Goal: Task Accomplishment & Management: Manage account settings

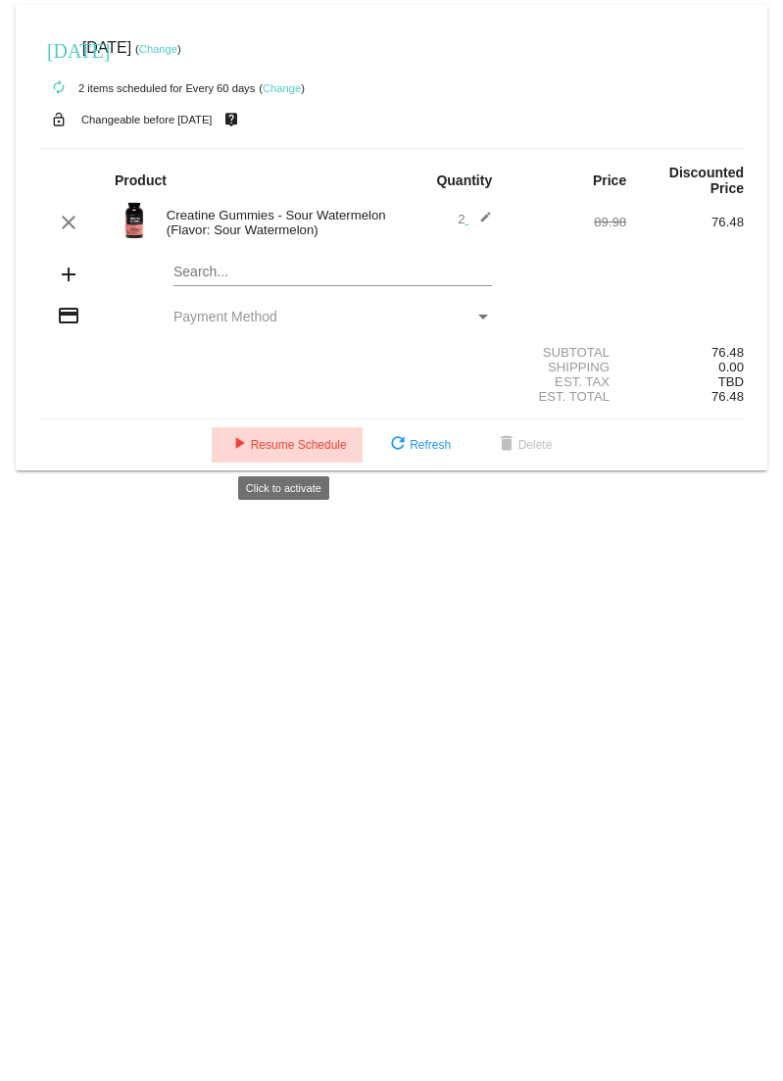
click at [291, 441] on span "play_arrow Resume Schedule" at bounding box center [287, 445] width 120 height 14
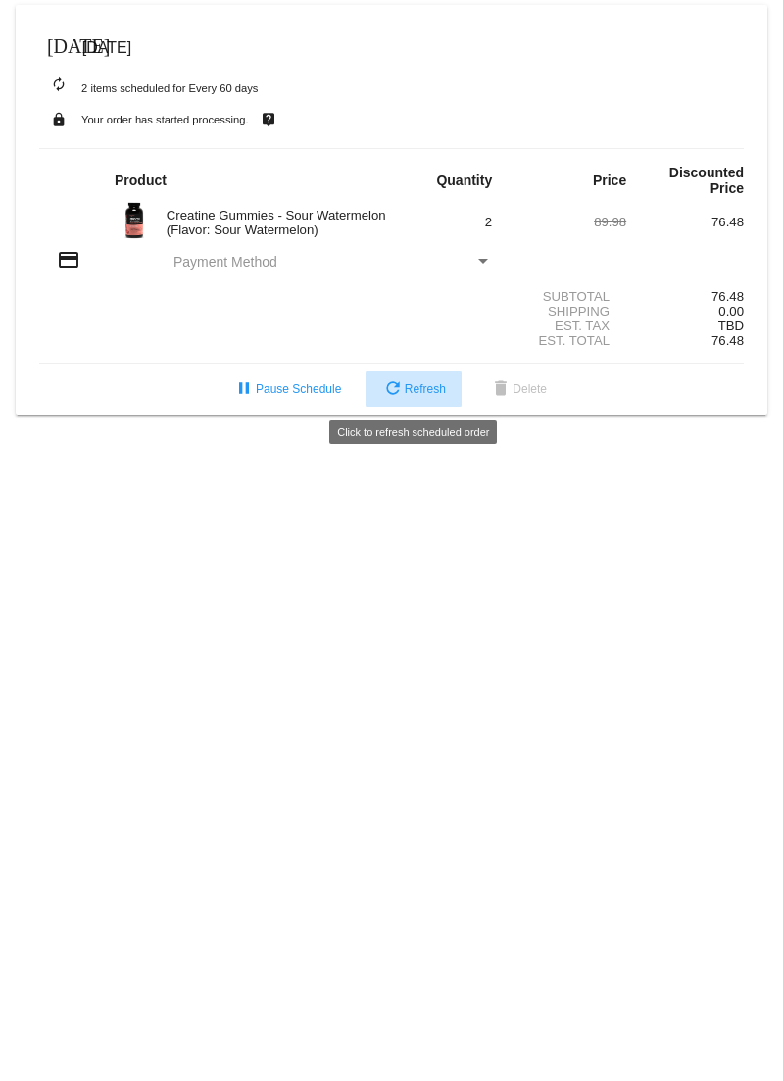
click at [402, 386] on span "refresh Refresh" at bounding box center [413, 389] width 65 height 14
click at [404, 394] on span "refresh Refresh" at bounding box center [413, 389] width 65 height 14
click at [484, 262] on div "Payment Method" at bounding box center [483, 261] width 10 height 5
click at [483, 261] on div "Payment Method" at bounding box center [483, 261] width 10 height 5
click at [64, 261] on mat-icon "credit_card" at bounding box center [69, 260] width 24 height 24
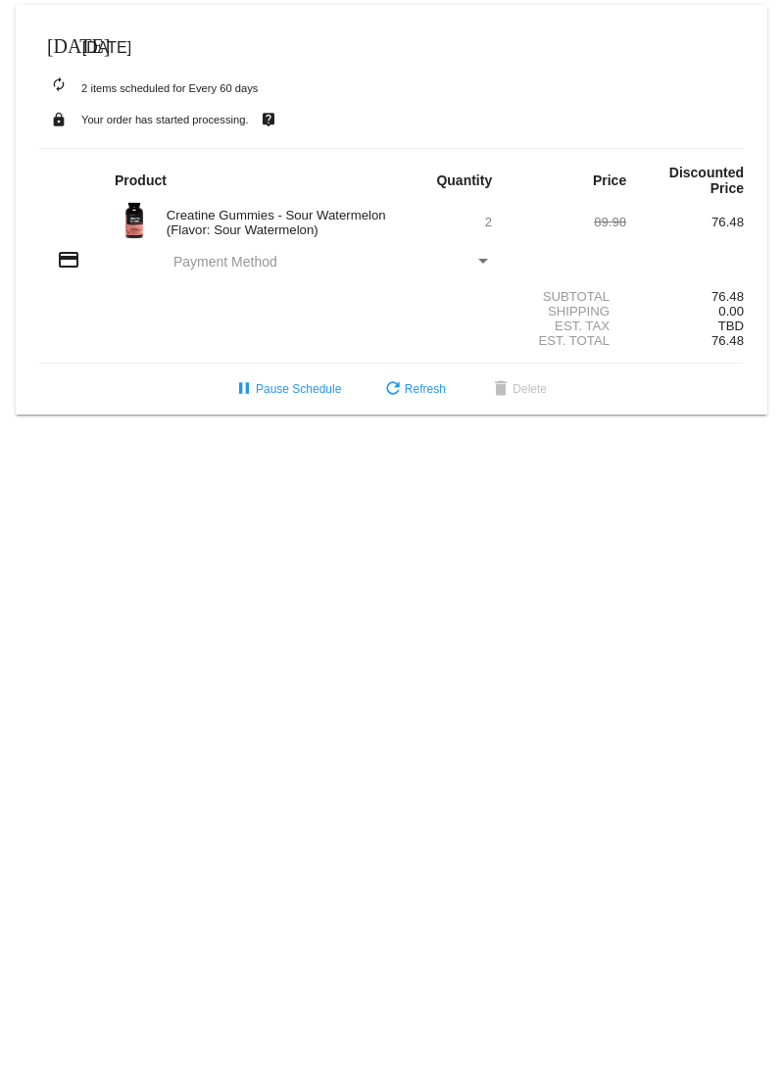
click at [131, 47] on span "[DATE]" at bounding box center [106, 47] width 49 height 17
click at [54, 47] on mat-icon "[DATE]" at bounding box center [59, 44] width 24 height 24
click at [285, 386] on span "pause Pause Schedule" at bounding box center [286, 389] width 109 height 14
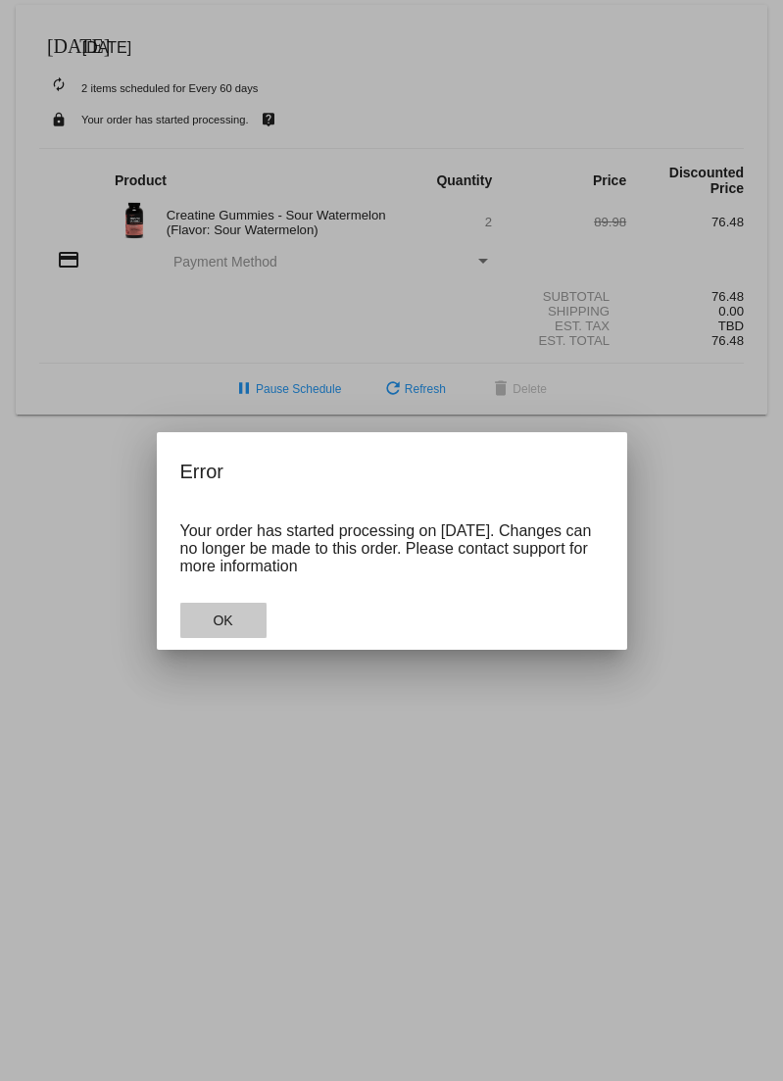
click at [233, 618] on button "OK" at bounding box center [223, 620] width 86 height 35
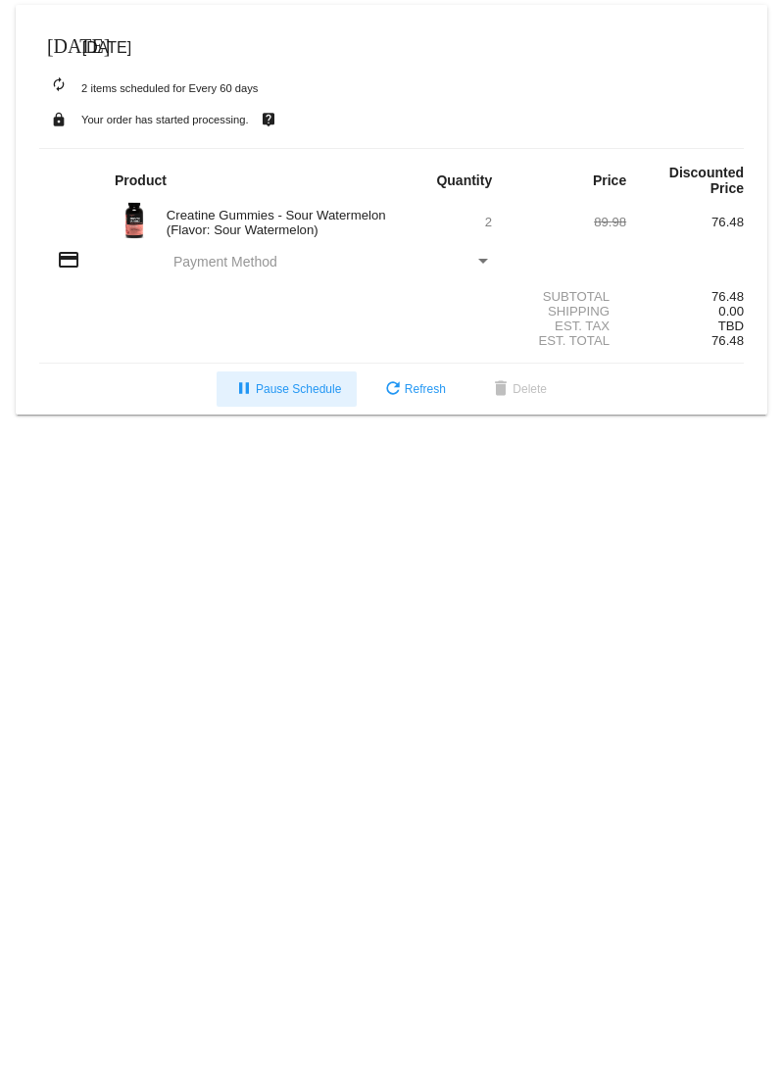
click at [52, 45] on mat-icon "[DATE]" at bounding box center [59, 44] width 24 height 24
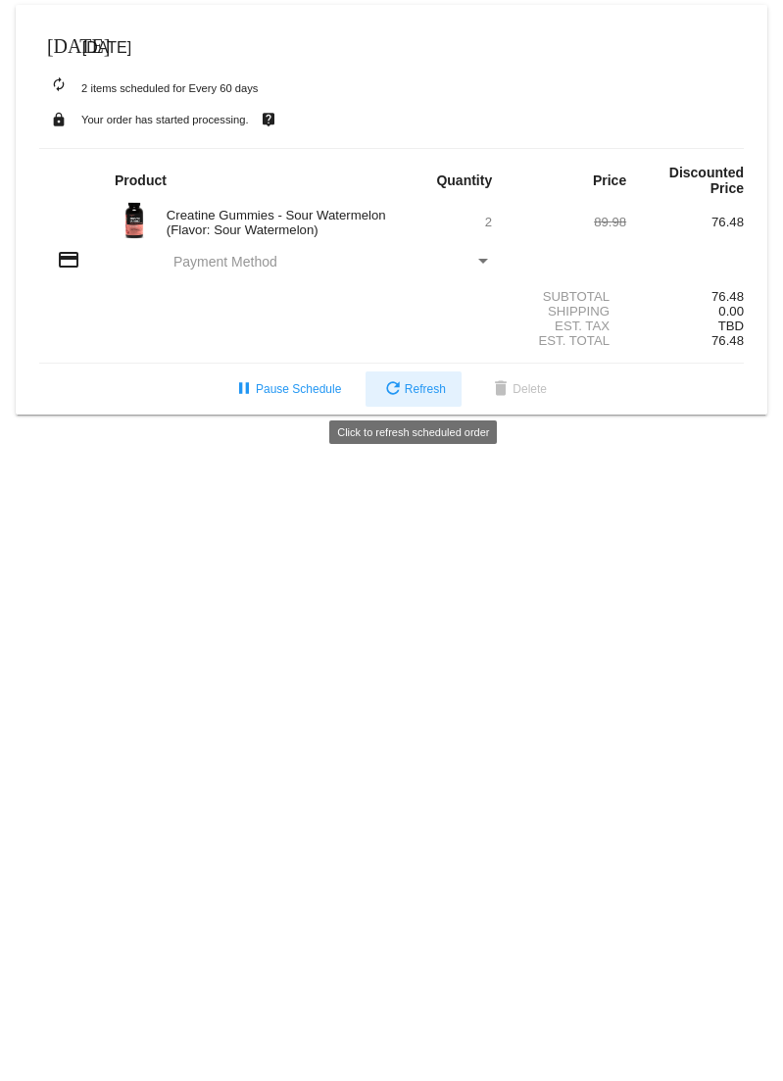
click at [407, 401] on button "refresh Refresh" at bounding box center [414, 389] width 96 height 35
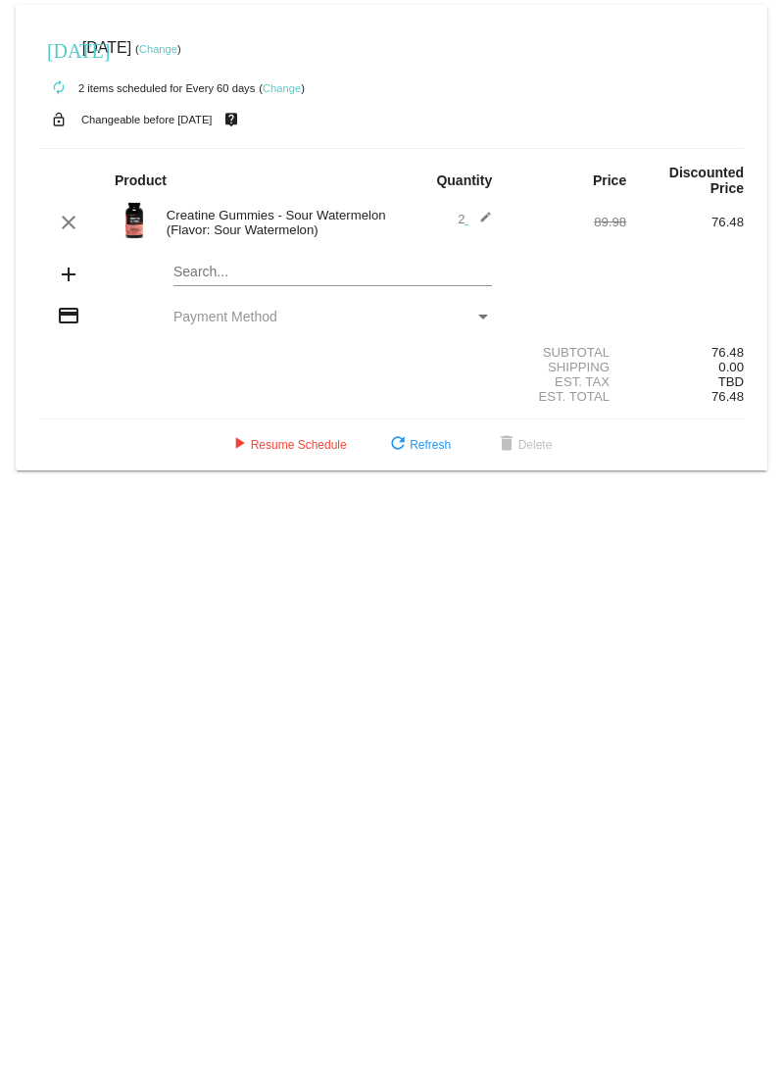
click at [177, 44] on link "Change" at bounding box center [158, 49] width 38 height 12
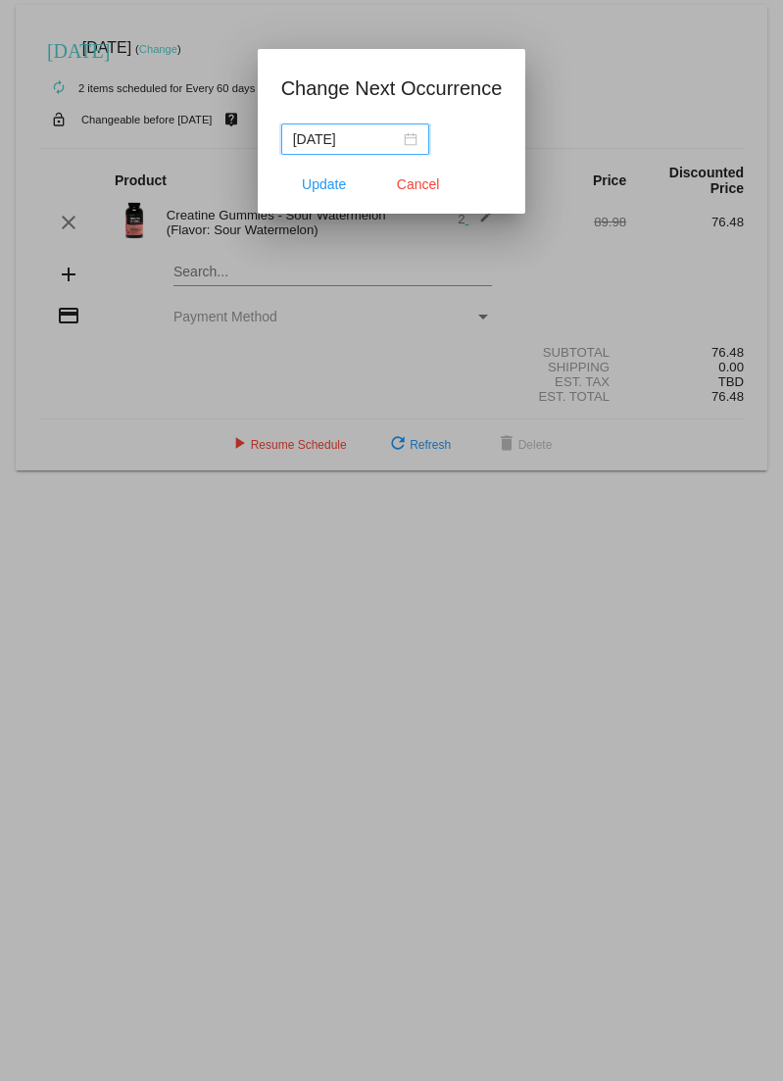
click at [410, 144] on div "[DATE]" at bounding box center [355, 139] width 125 height 22
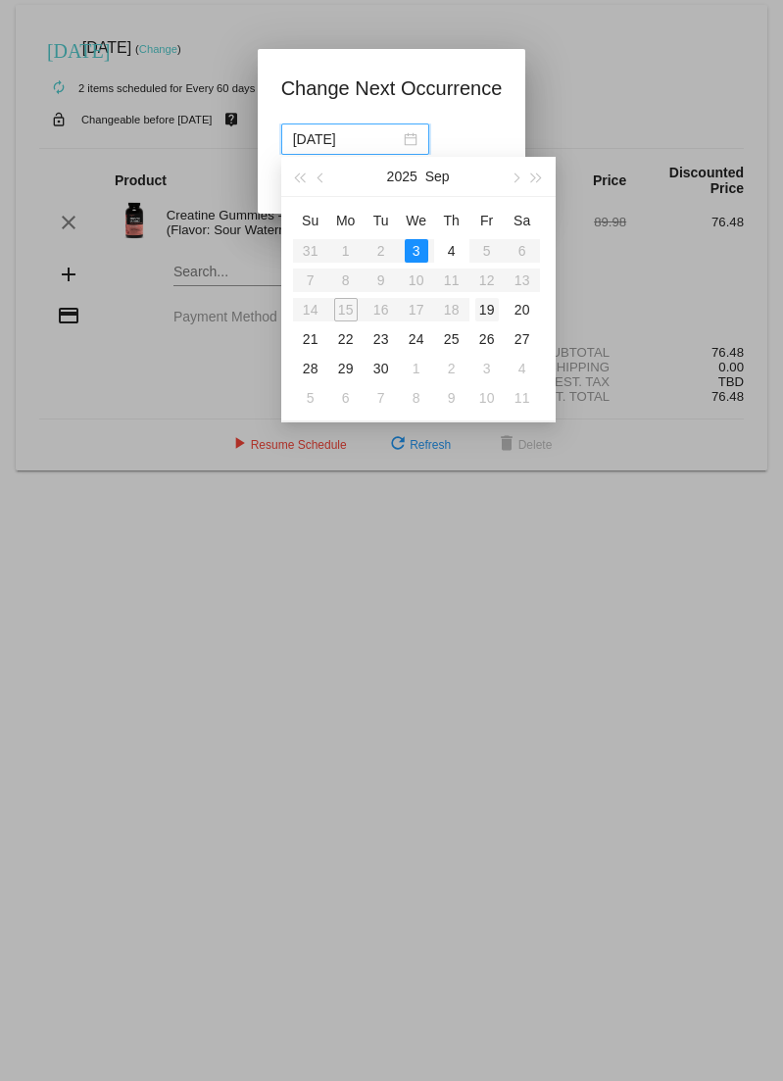
click at [487, 306] on div "19" at bounding box center [488, 310] width 24 height 24
type input "[DATE]"
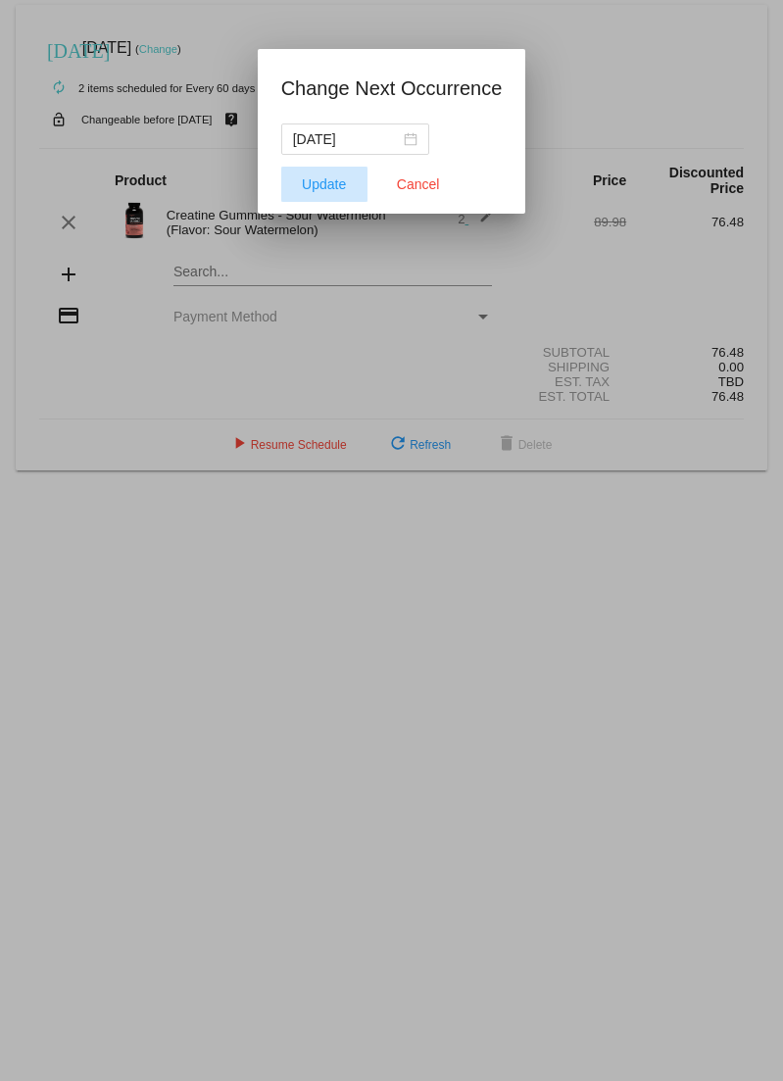
click at [325, 177] on span "Update" at bounding box center [324, 184] width 44 height 16
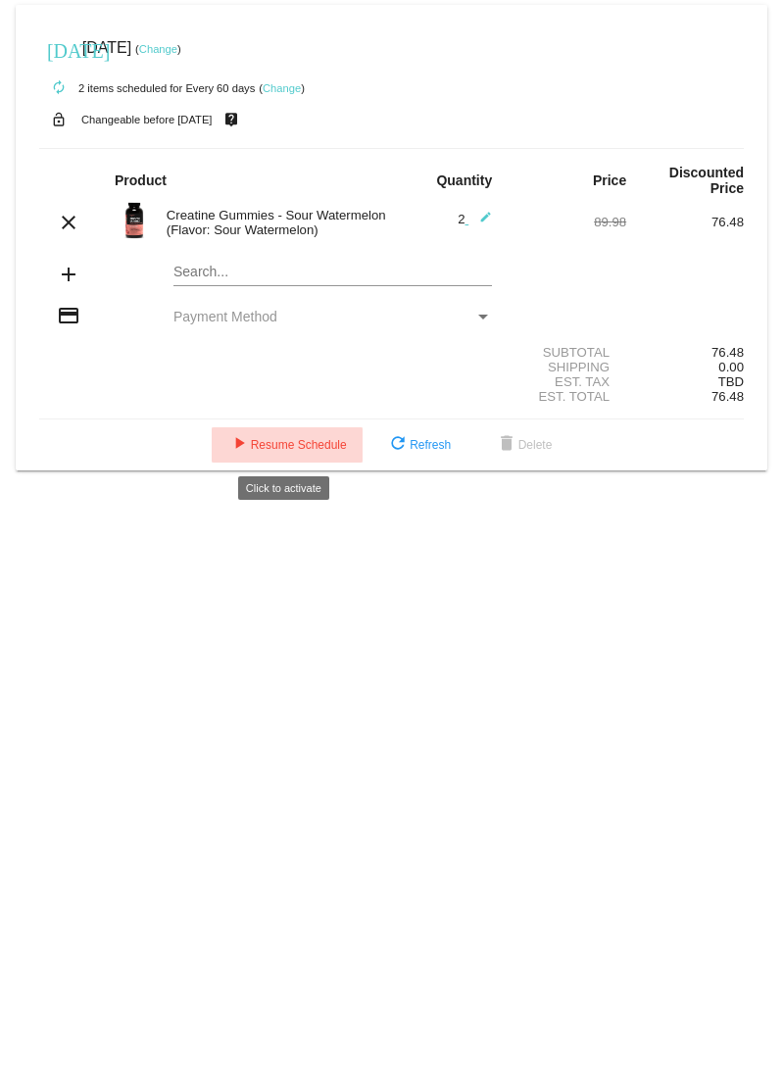
click at [285, 440] on span "play_arrow Resume Schedule" at bounding box center [287, 445] width 120 height 14
